Goal: Task Accomplishment & Management: Manage account settings

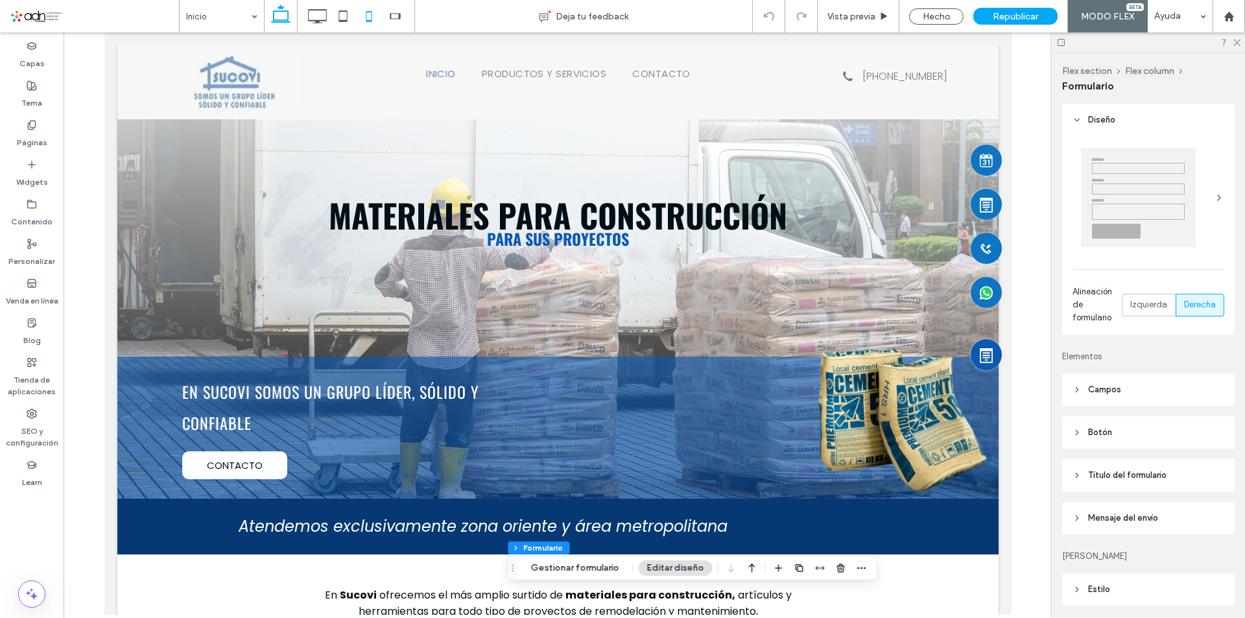
click at [371, 15] on icon at bounding box center [369, 16] width 26 height 26
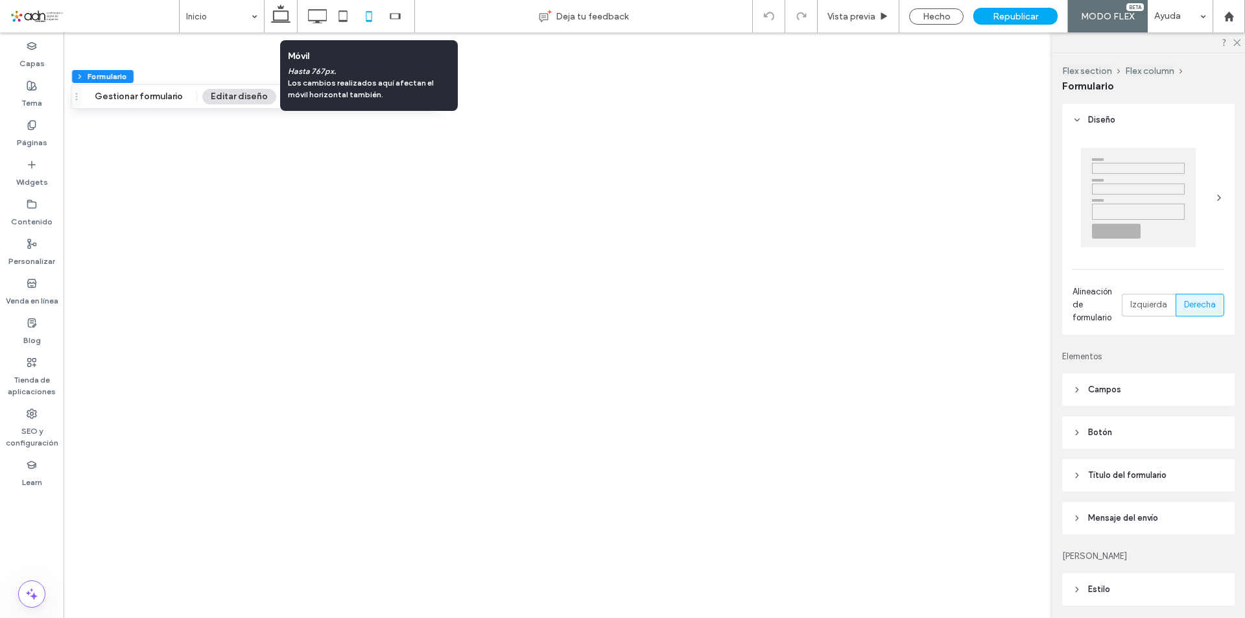
type input "***"
type input "*"
type input "***"
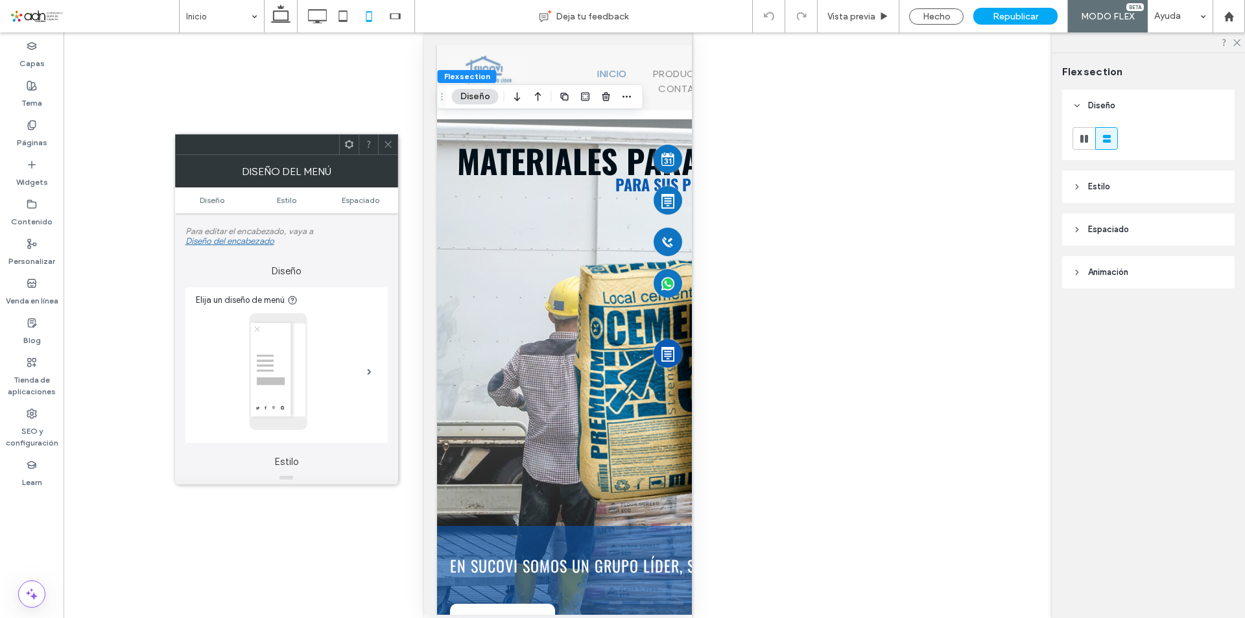
click at [384, 142] on icon at bounding box center [388, 144] width 10 height 10
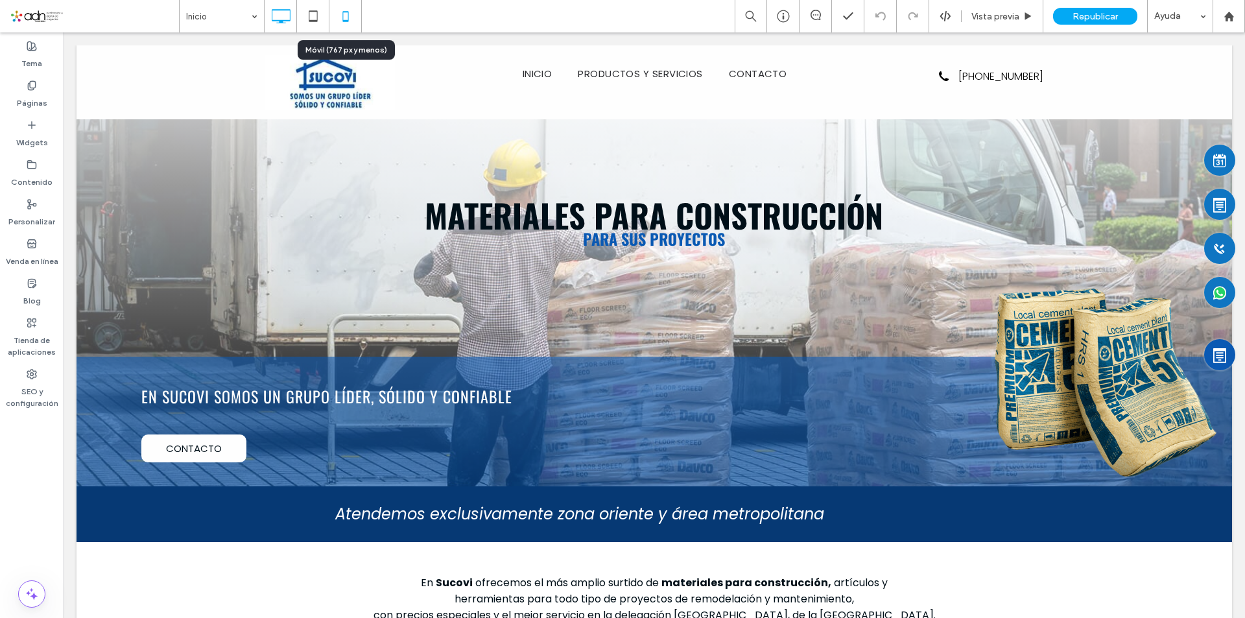
click at [339, 17] on icon at bounding box center [346, 16] width 26 height 26
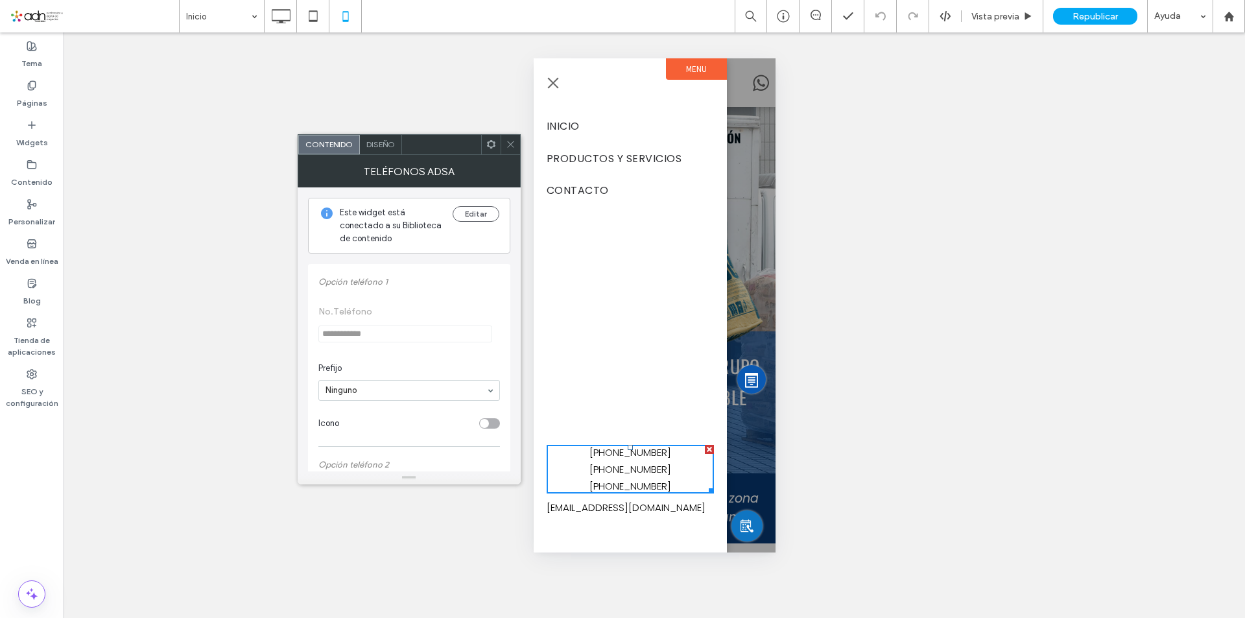
click at [480, 222] on div "Editar" at bounding box center [476, 225] width 47 height 39
click at [482, 215] on button "Editar" at bounding box center [476, 214] width 47 height 16
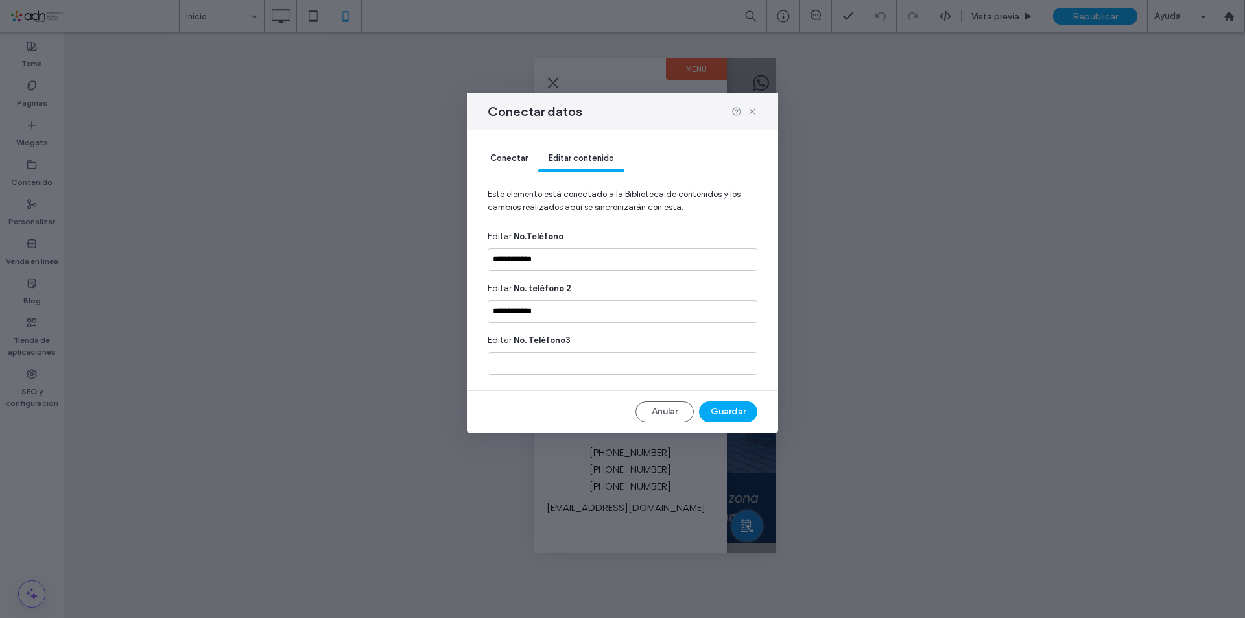
click at [512, 158] on span "Conectar" at bounding box center [509, 158] width 38 height 10
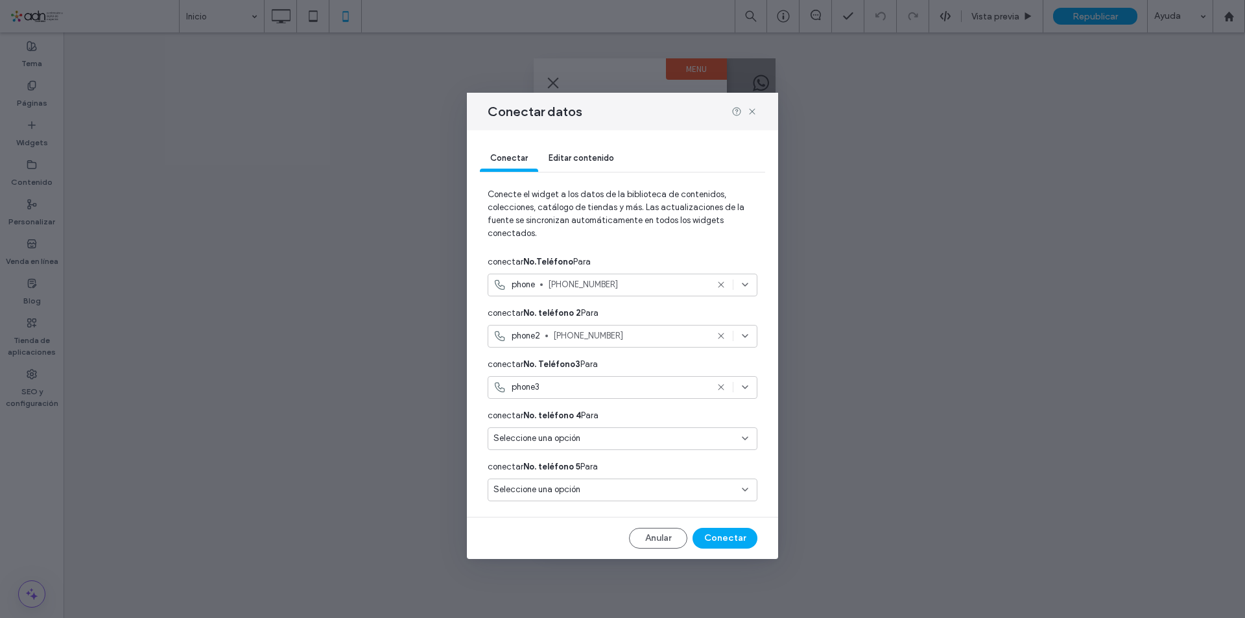
click at [721, 388] on use at bounding box center [721, 388] width 6 height 6
click at [720, 536] on button "Conectar" at bounding box center [725, 538] width 65 height 21
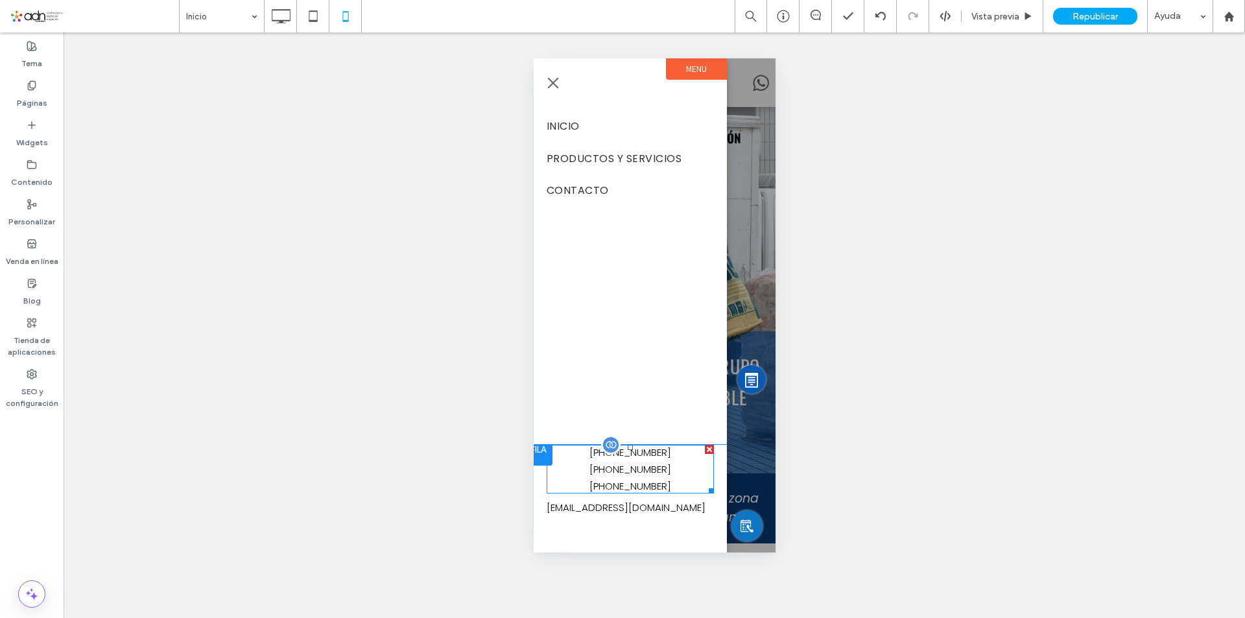
click at [661, 477] on span at bounding box center [629, 469] width 167 height 49
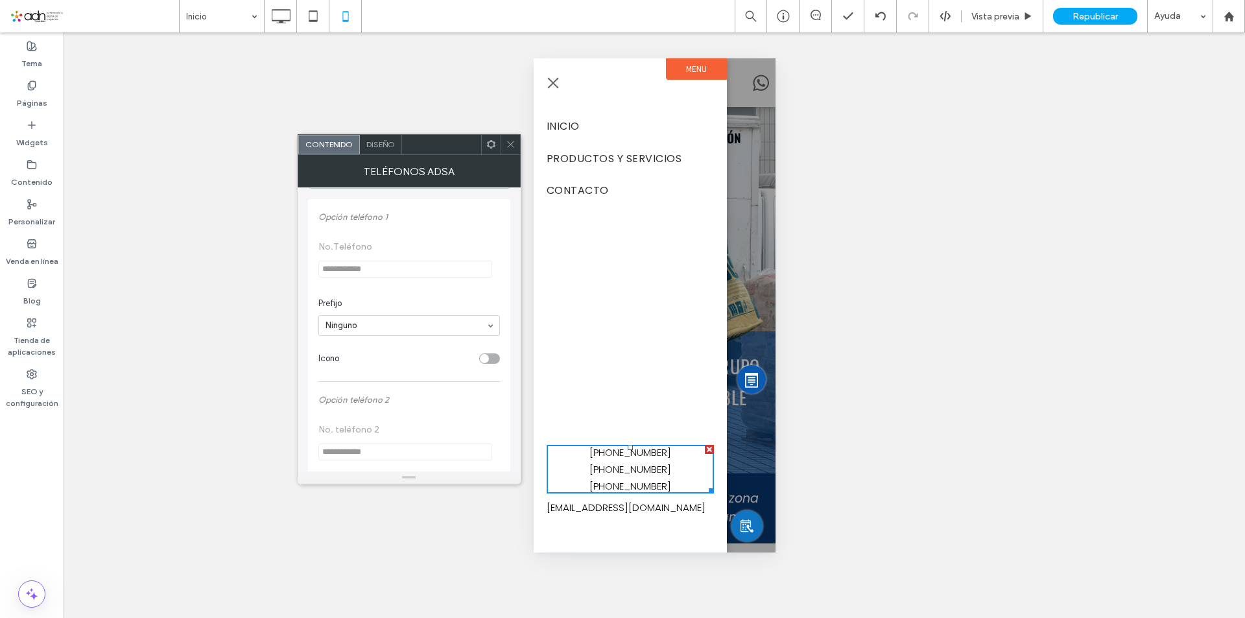
scroll to position [324, 0]
click at [375, 374] on input "**********" at bounding box center [405, 369] width 174 height 17
type input "*"
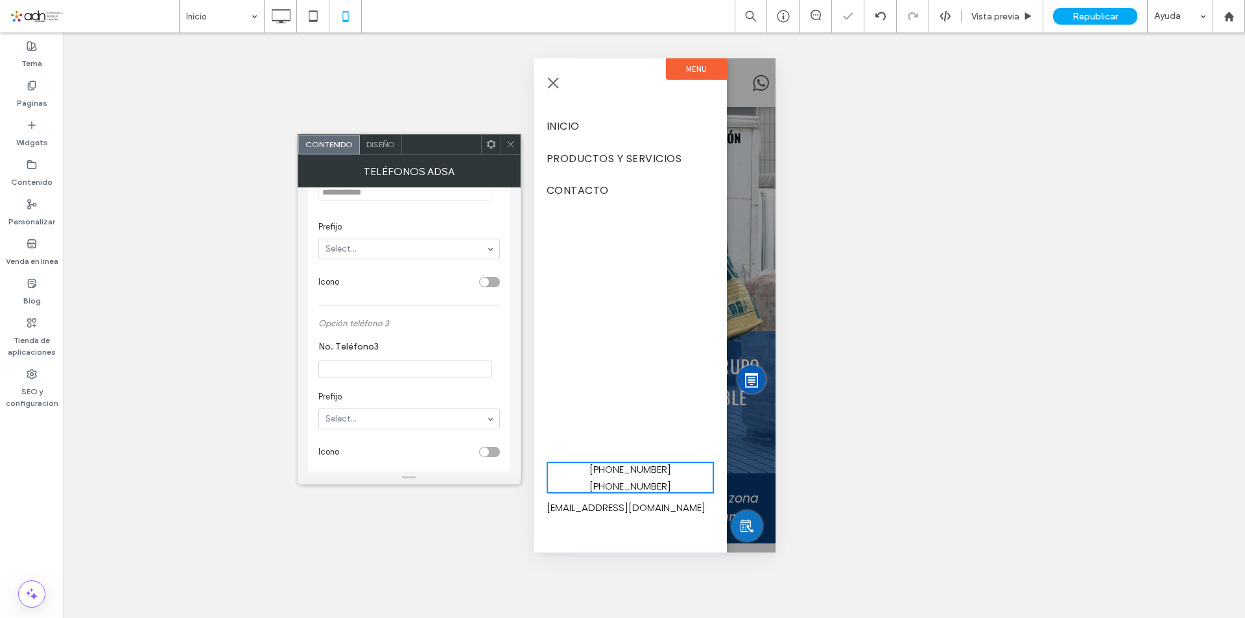
click at [511, 141] on icon at bounding box center [511, 144] width 10 height 10
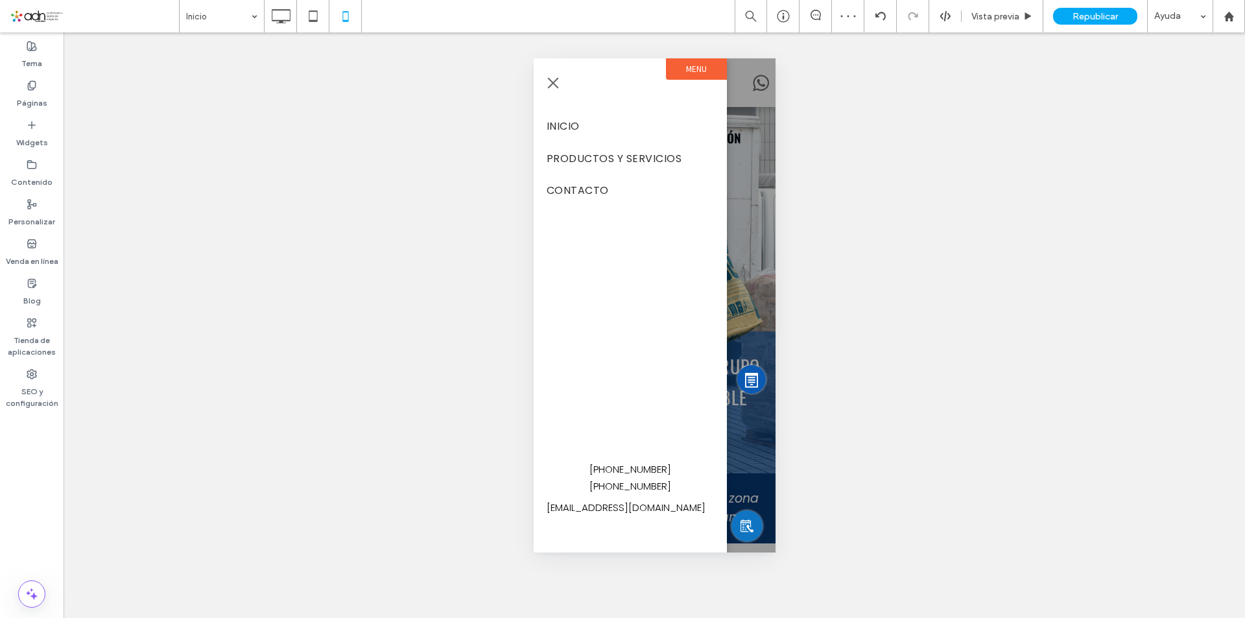
click at [554, 82] on span "menu" at bounding box center [552, 82] width 14 height 1
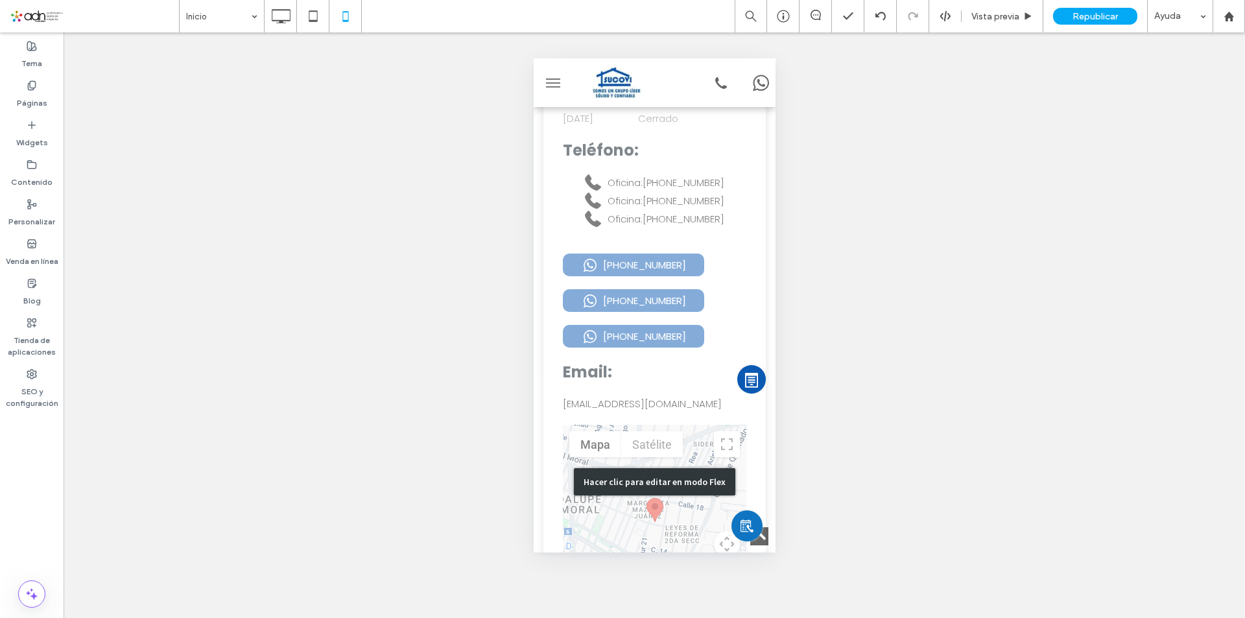
scroll to position [5576, 0]
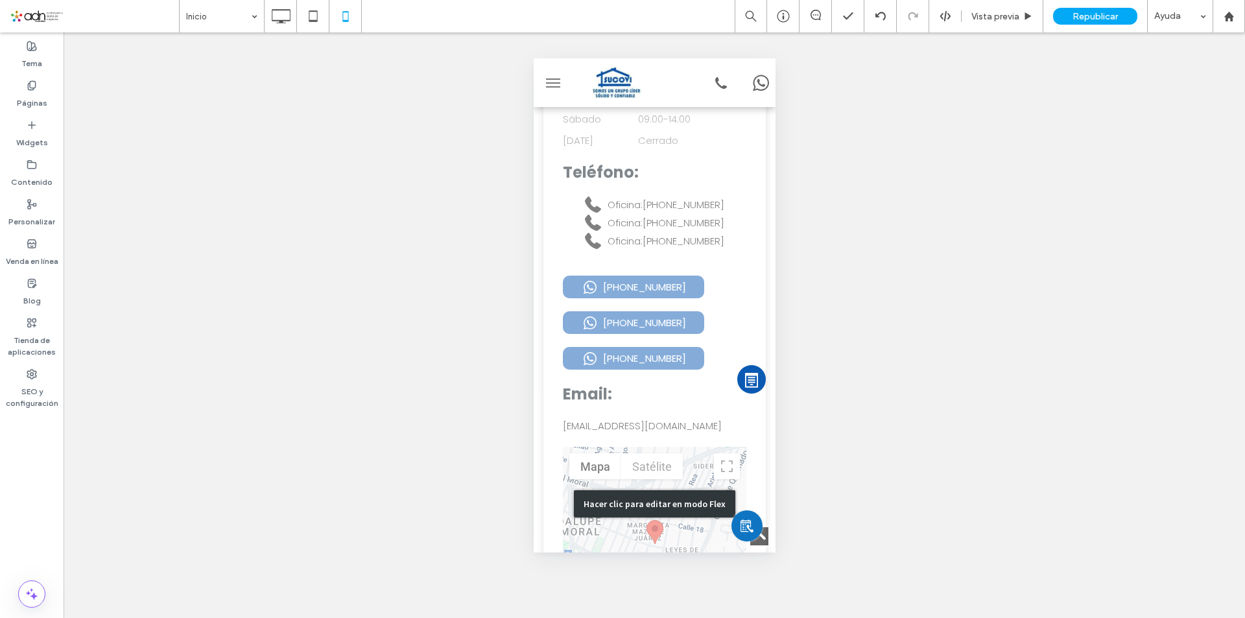
click at [674, 345] on div "Hacer clic para editar en modo Flex" at bounding box center [654, 504] width 242 height 1210
click at [674, 345] on div "Hacer visible? Sí" at bounding box center [655, 325] width 1182 height 586
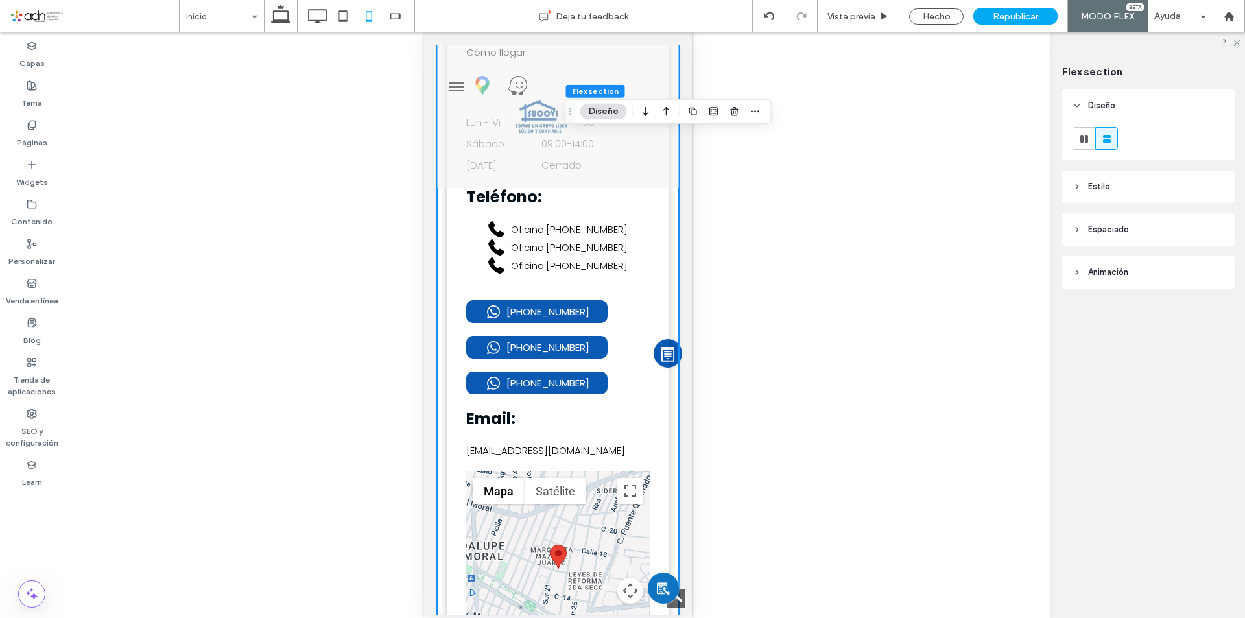
scroll to position [5470, 0]
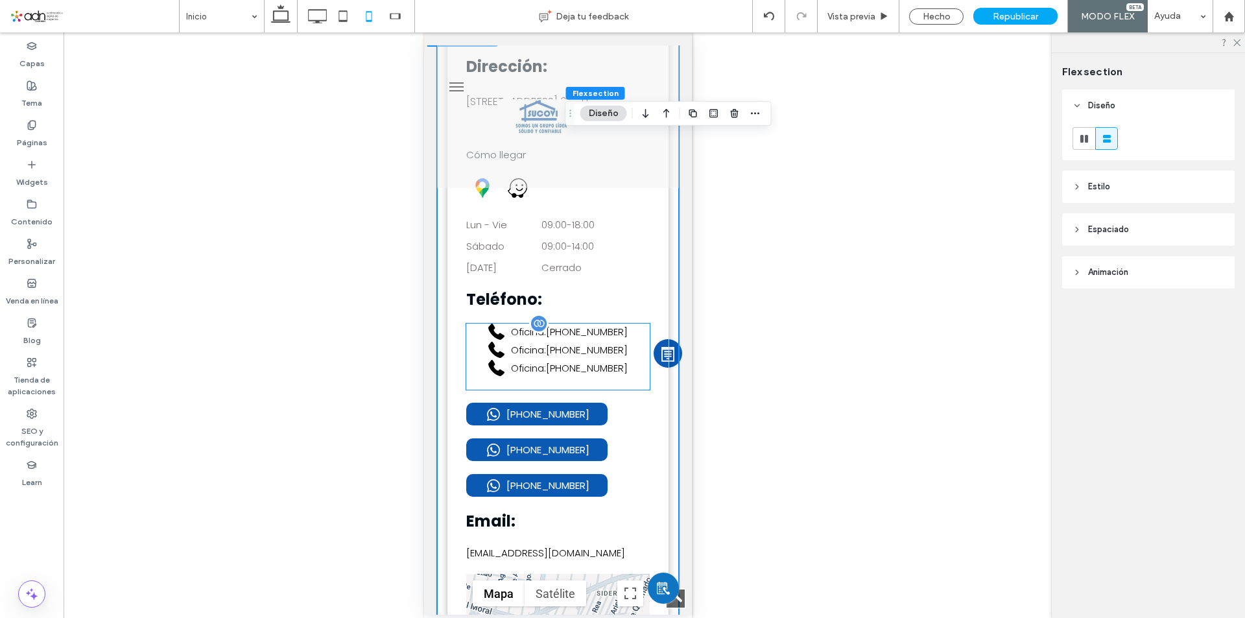
click at [563, 357] on label "[PHONE_NUMBER]" at bounding box center [586, 349] width 82 height 15
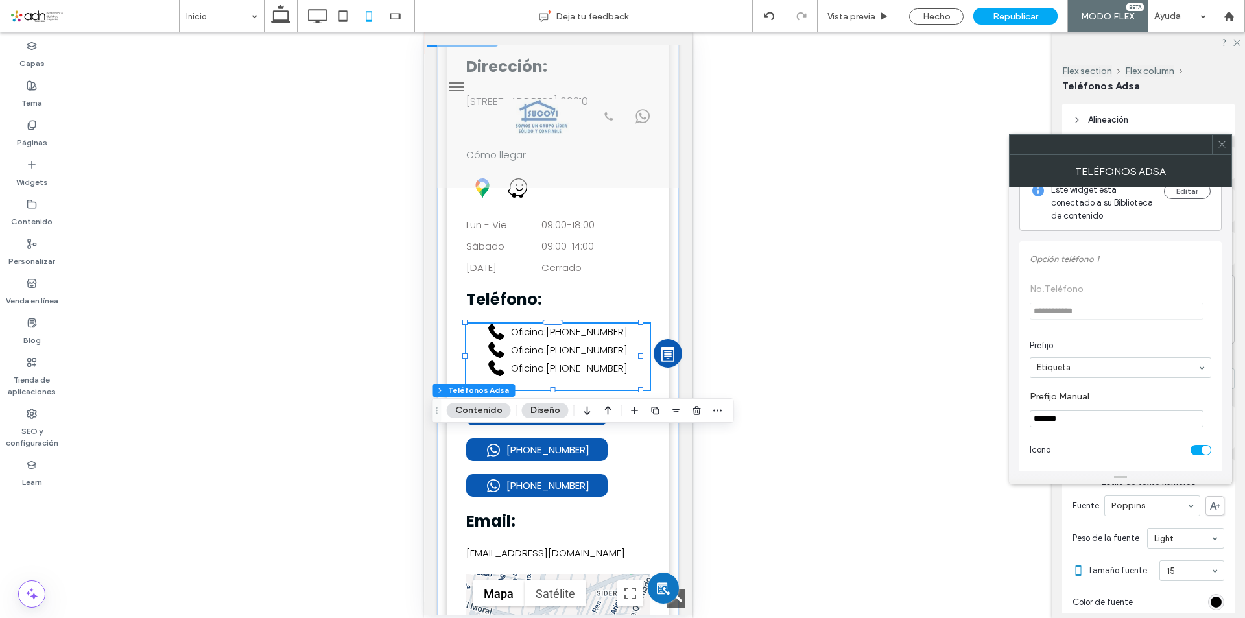
scroll to position [0, 0]
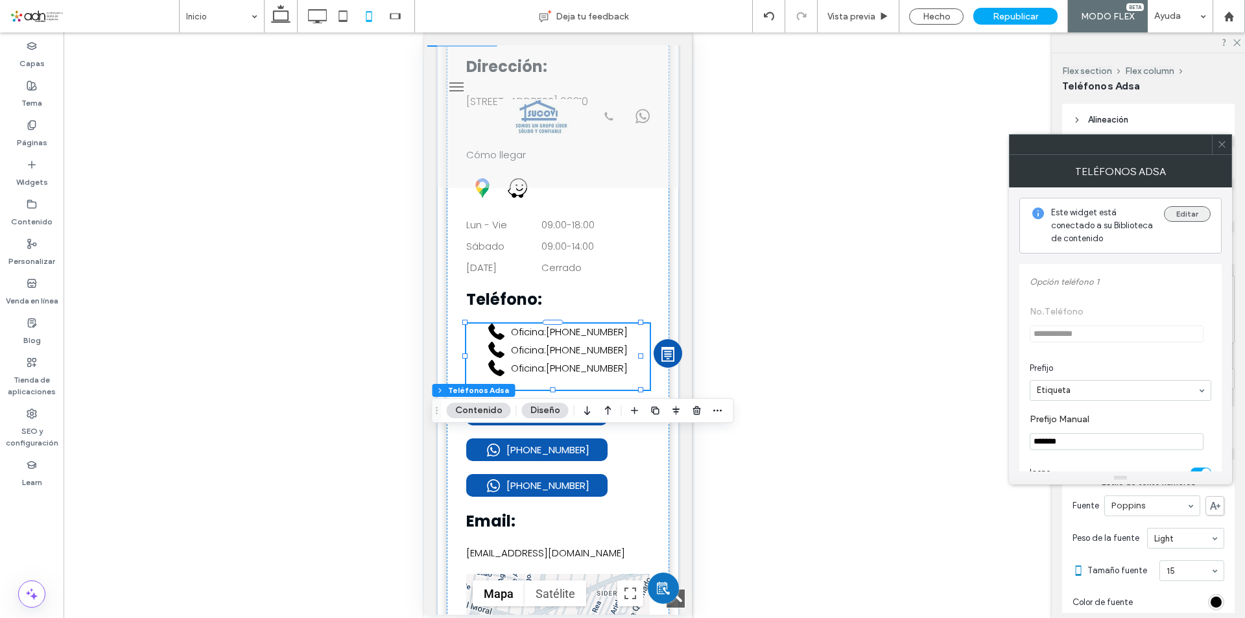
click at [1191, 215] on button "Editar" at bounding box center [1187, 214] width 47 height 16
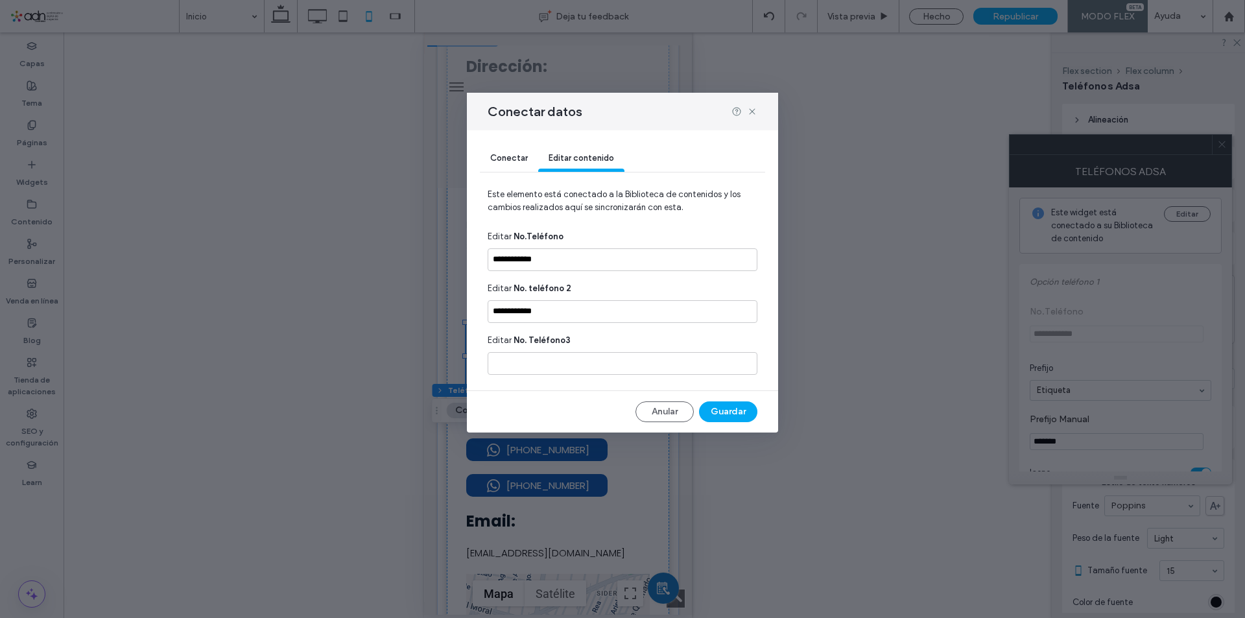
click at [516, 164] on div "Conectar" at bounding box center [509, 159] width 58 height 26
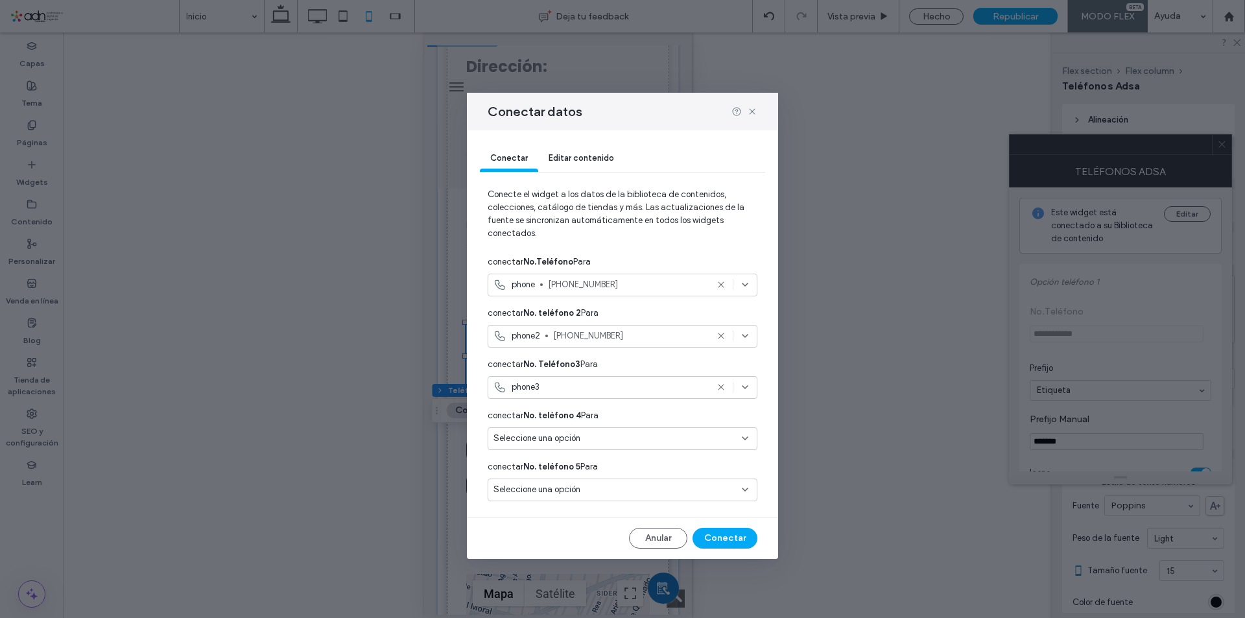
click at [722, 386] on use at bounding box center [721, 388] width 6 height 6
click at [724, 534] on button "Conectar" at bounding box center [725, 538] width 65 height 21
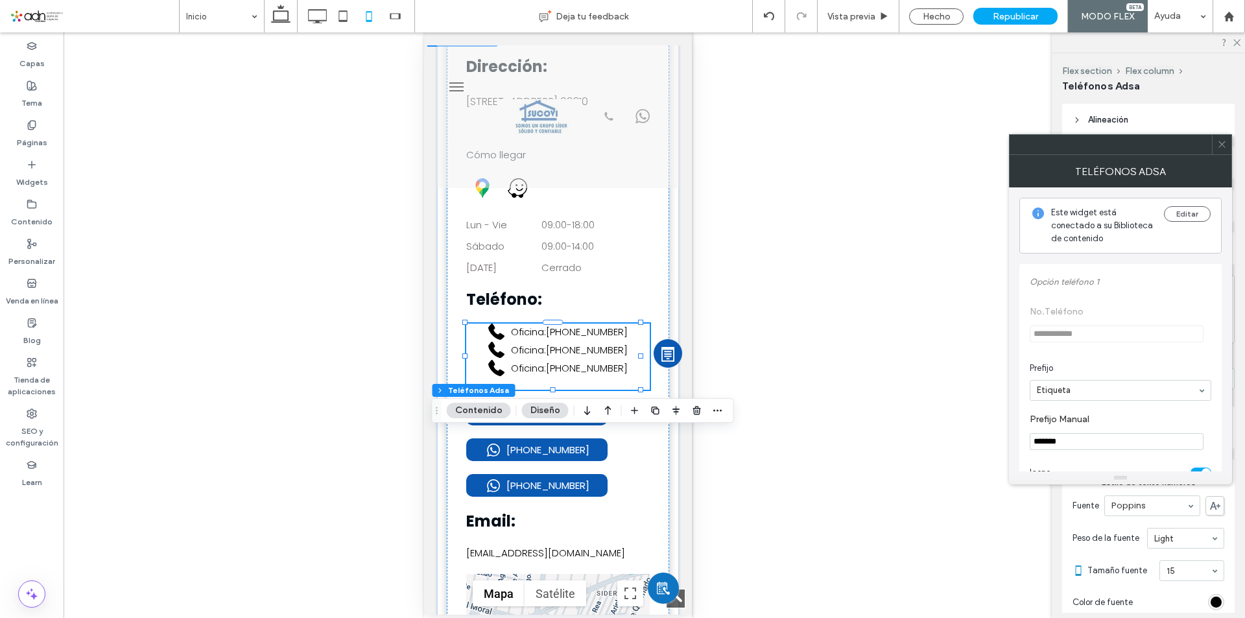
click at [1226, 140] on icon at bounding box center [1222, 144] width 10 height 10
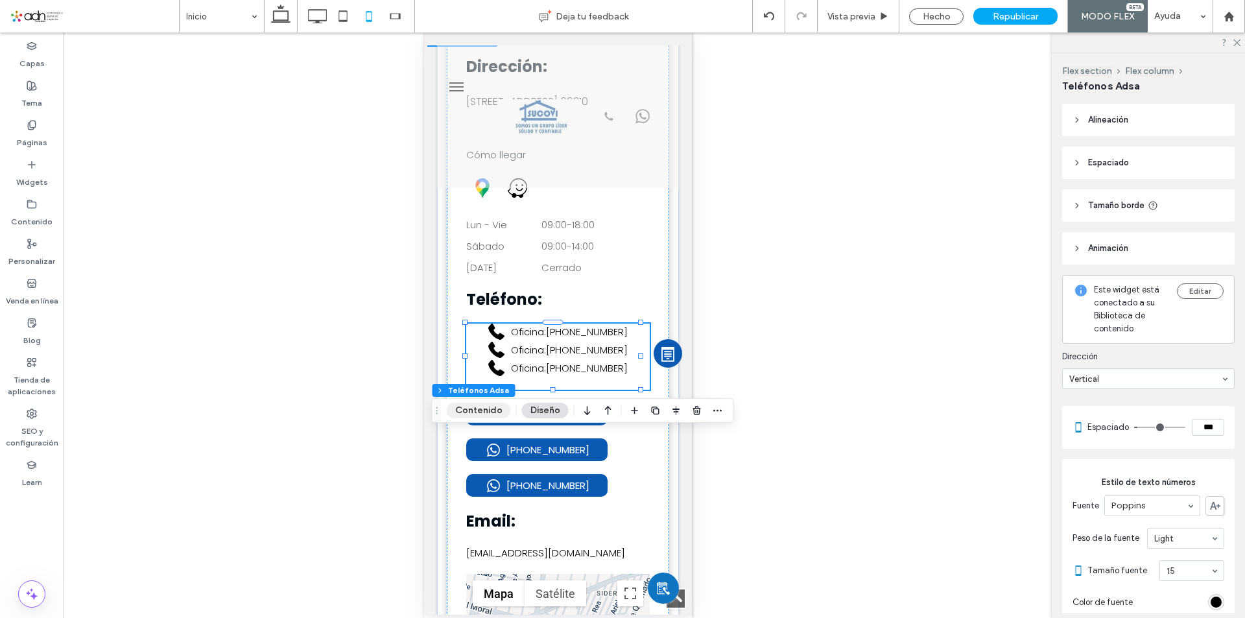
click at [486, 414] on button "Contenido" at bounding box center [479, 411] width 64 height 16
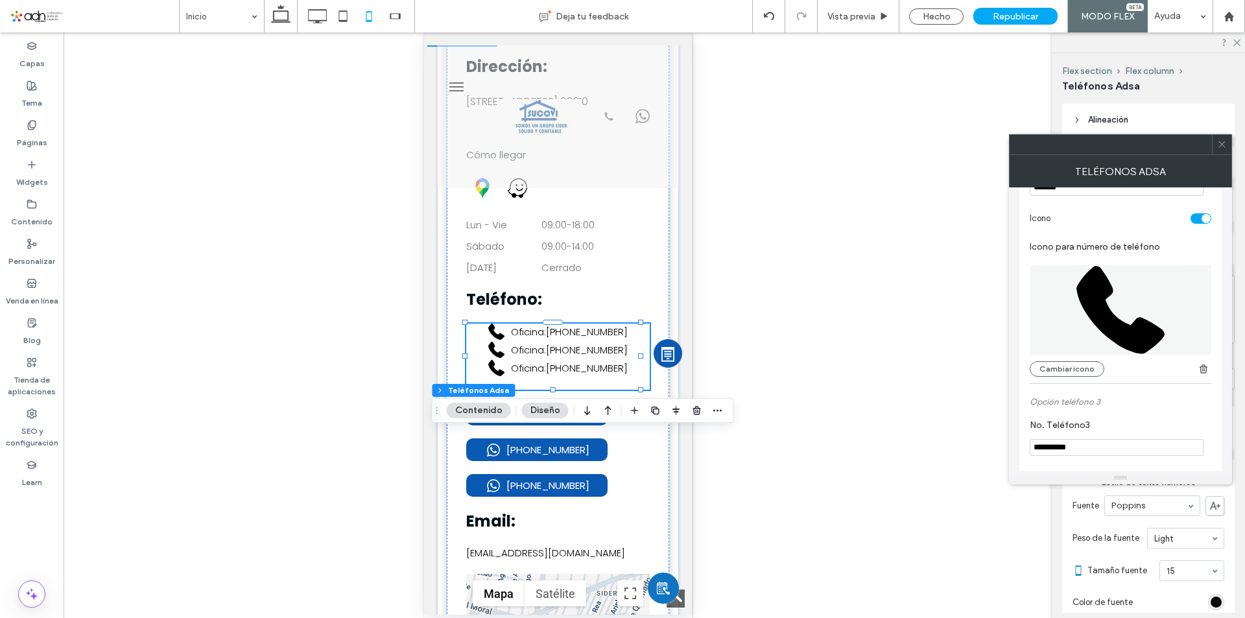
scroll to position [648, 0]
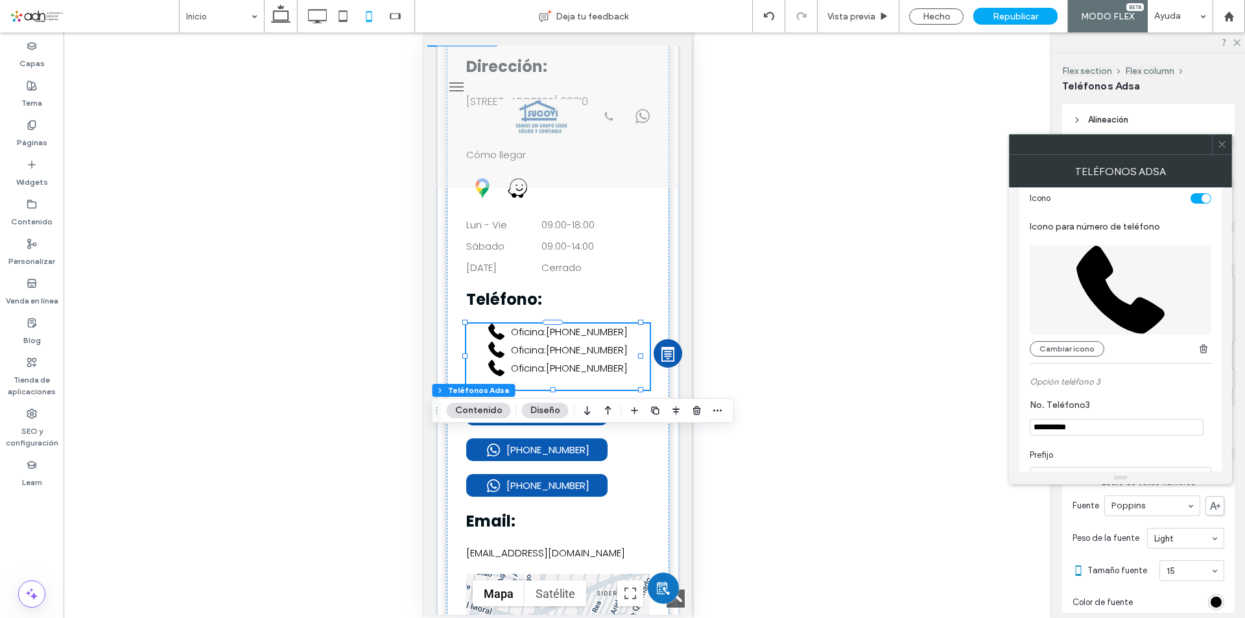
drag, startPoint x: 1100, startPoint y: 428, endPoint x: 1019, endPoint y: 430, distance: 81.7
click at [1019, 430] on div "**********" at bounding box center [1120, 329] width 223 height 284
click at [1220, 143] on icon at bounding box center [1222, 144] width 10 height 10
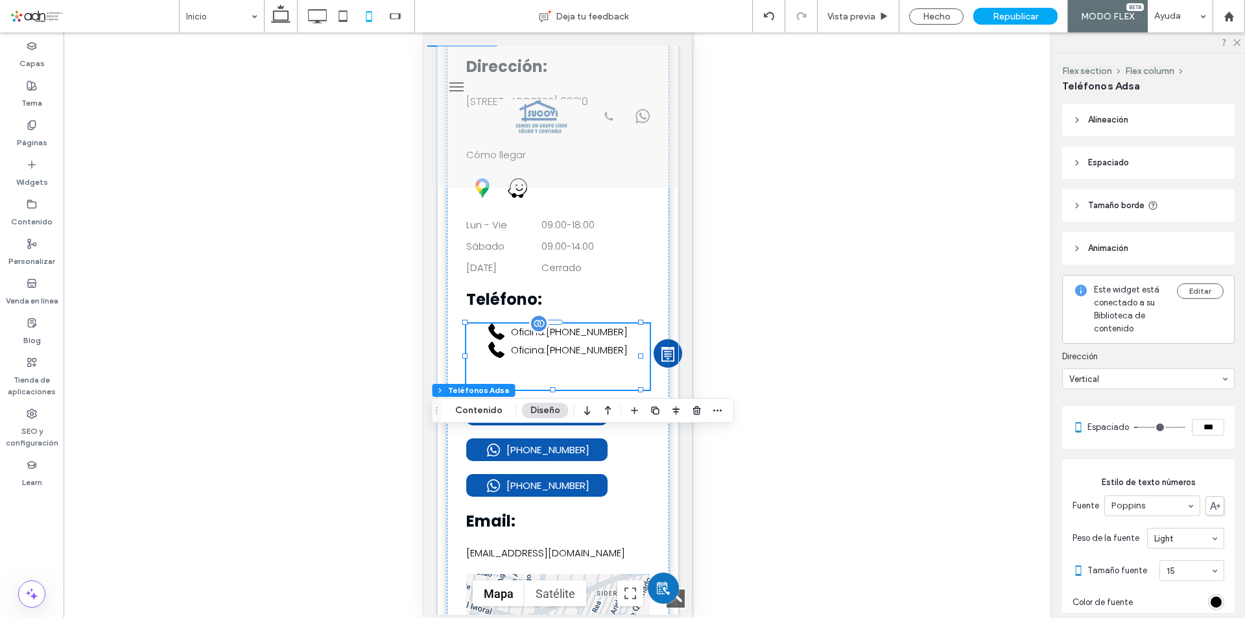
drag, startPoint x: 551, startPoint y: 501, endPoint x: 551, endPoint y: 495, distance: 6.5
click at [551, 495] on div "Dirección: CALLE 16 MZ 47 LT 480 LEYES DE REFORMA 2A SECCION, IZTAPALAPA, DISTR…" at bounding box center [557, 432] width 222 height 792
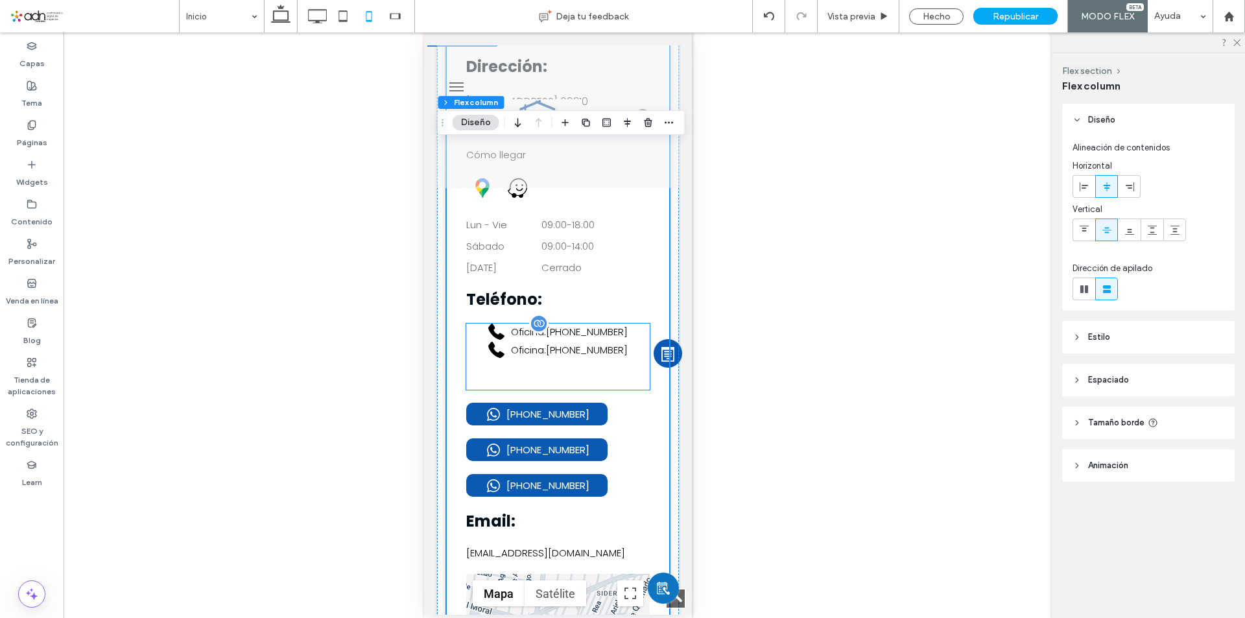
click at [551, 390] on div "Oficina : 55-5694-4689 Oficina : 55-5694-5211" at bounding box center [558, 357] width 184 height 66
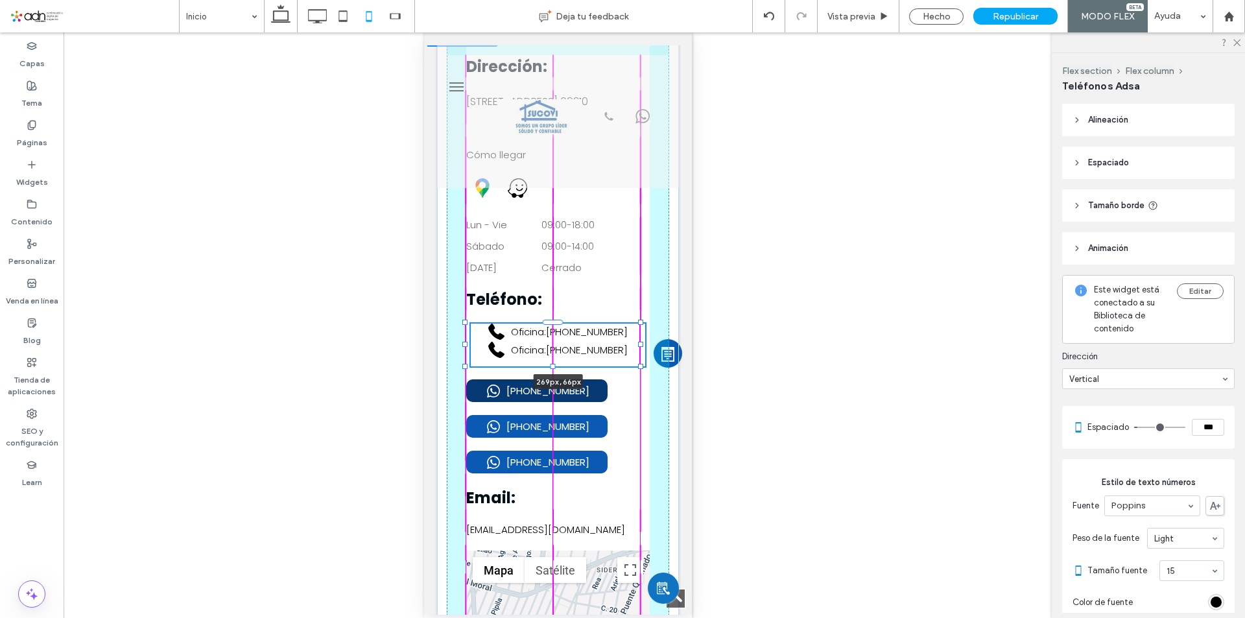
drag, startPoint x: 552, startPoint y: 500, endPoint x: 552, endPoint y: 488, distance: 11.7
click at [552, 488] on div "Contact Us Nombre: Email: Teléfono Mensaje: ****** Gracias por contactarnos. No…" at bounding box center [557, 619] width 242 height 1187
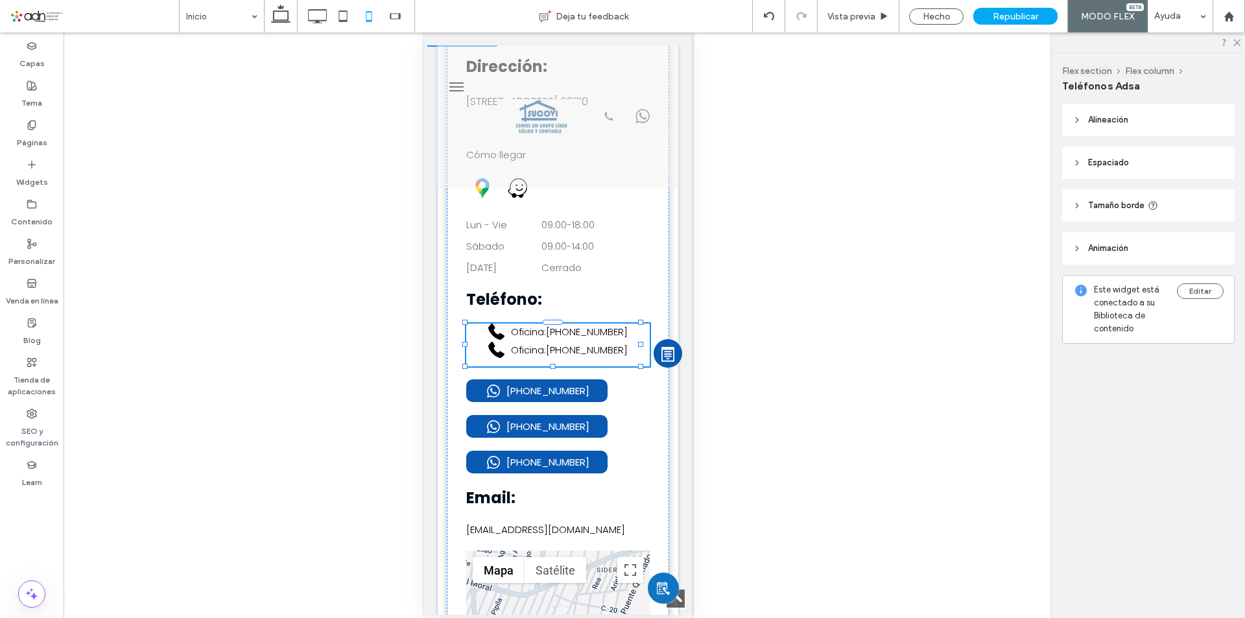
type input "**"
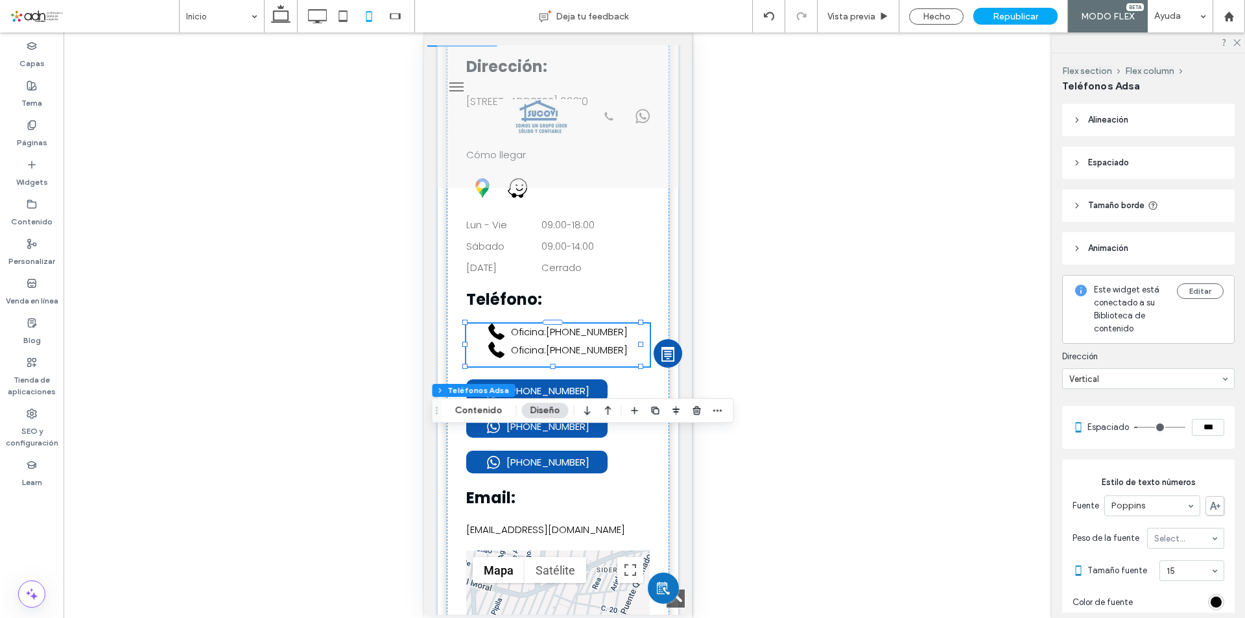
type input "**"
click at [1028, 11] on span "Republicar" at bounding box center [1015, 16] width 45 height 11
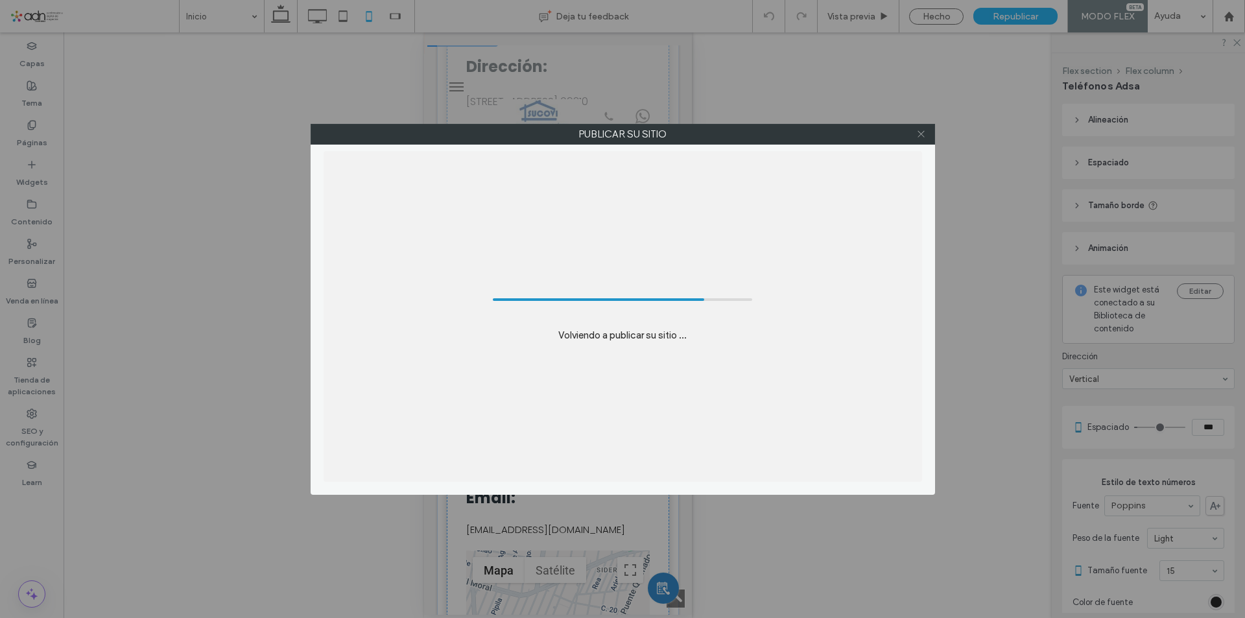
click at [924, 136] on icon at bounding box center [921, 134] width 10 height 10
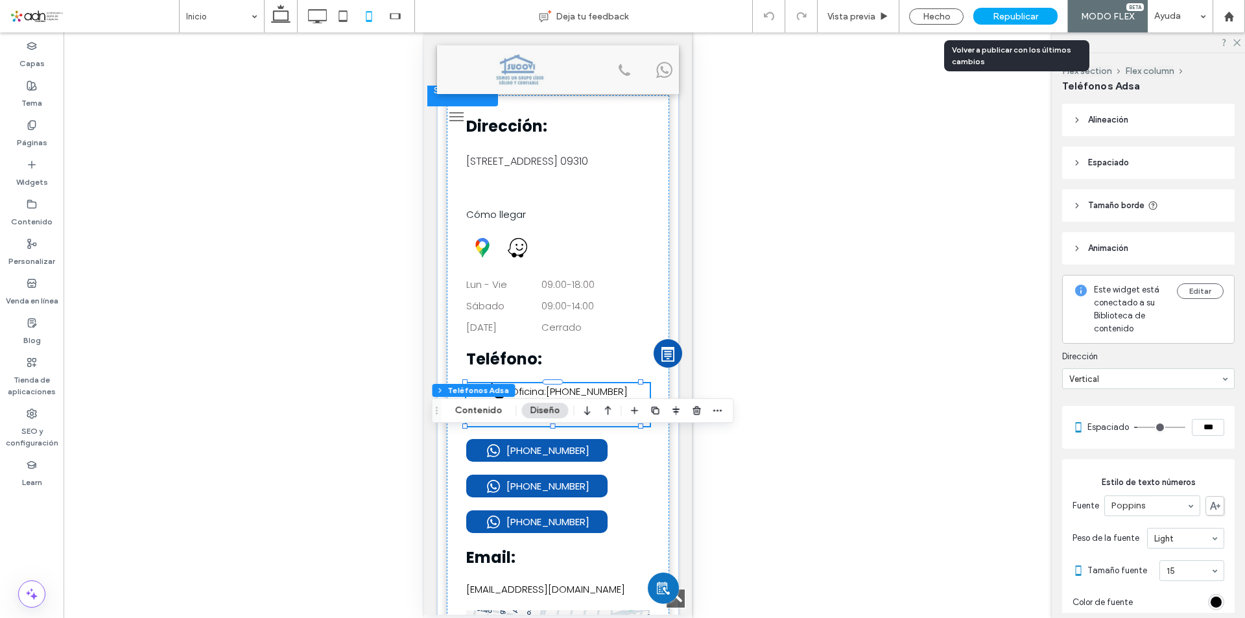
click at [1018, 24] on div "Republicar" at bounding box center [1015, 16] width 84 height 17
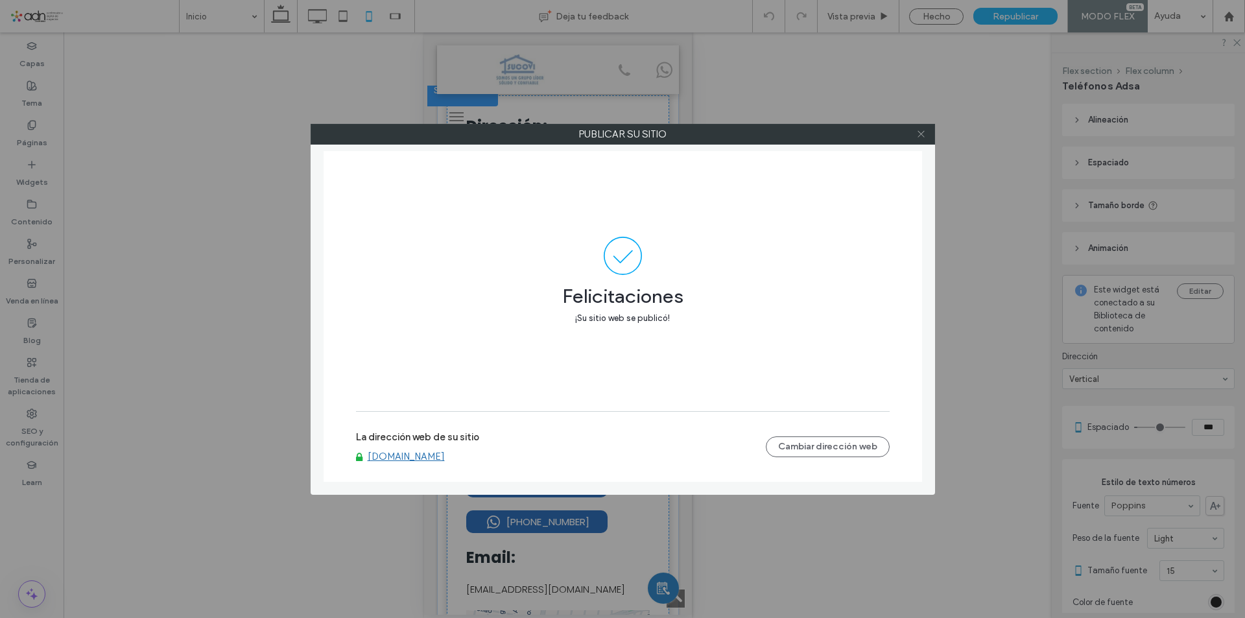
click at [918, 134] on icon at bounding box center [921, 134] width 10 height 10
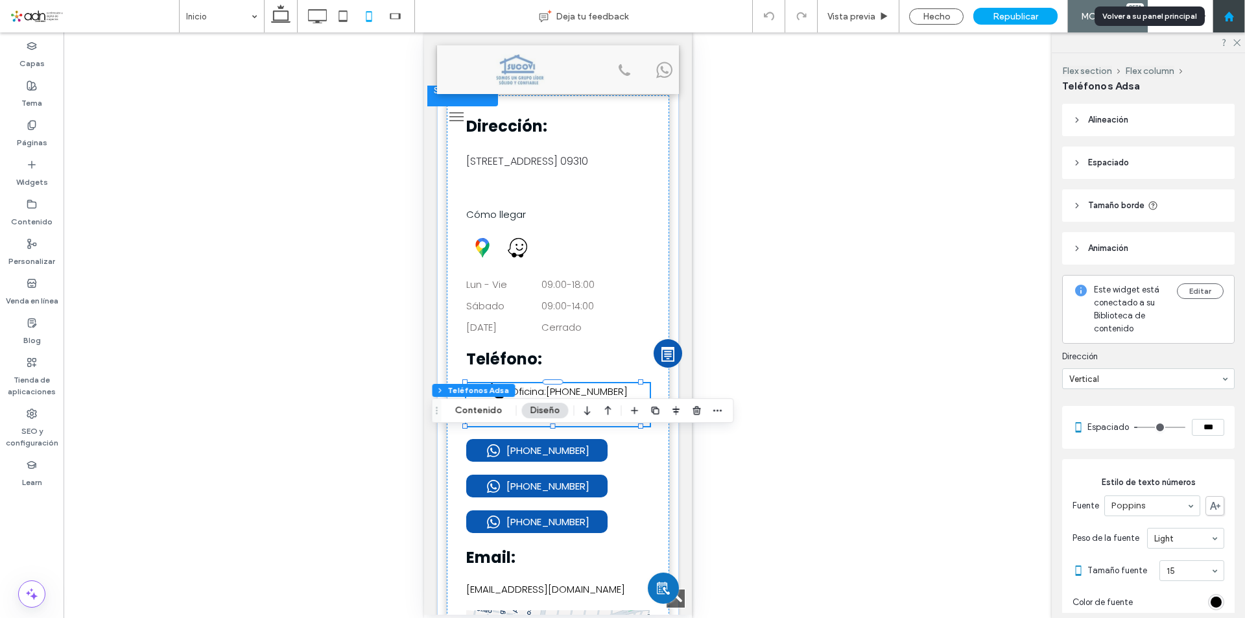
click at [1235, 20] on div at bounding box center [1228, 16] width 31 height 11
